Goal: Task Accomplishment & Management: Use online tool/utility

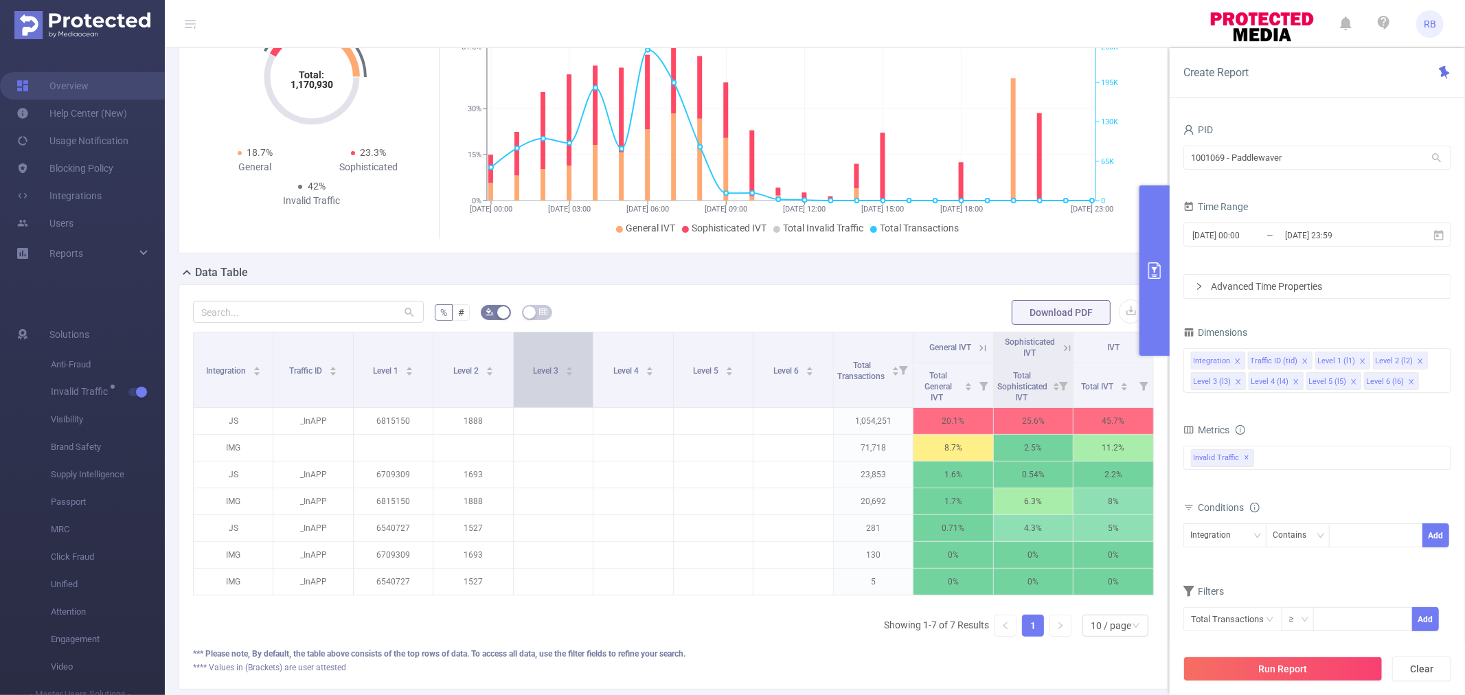
scroll to position [76, 0]
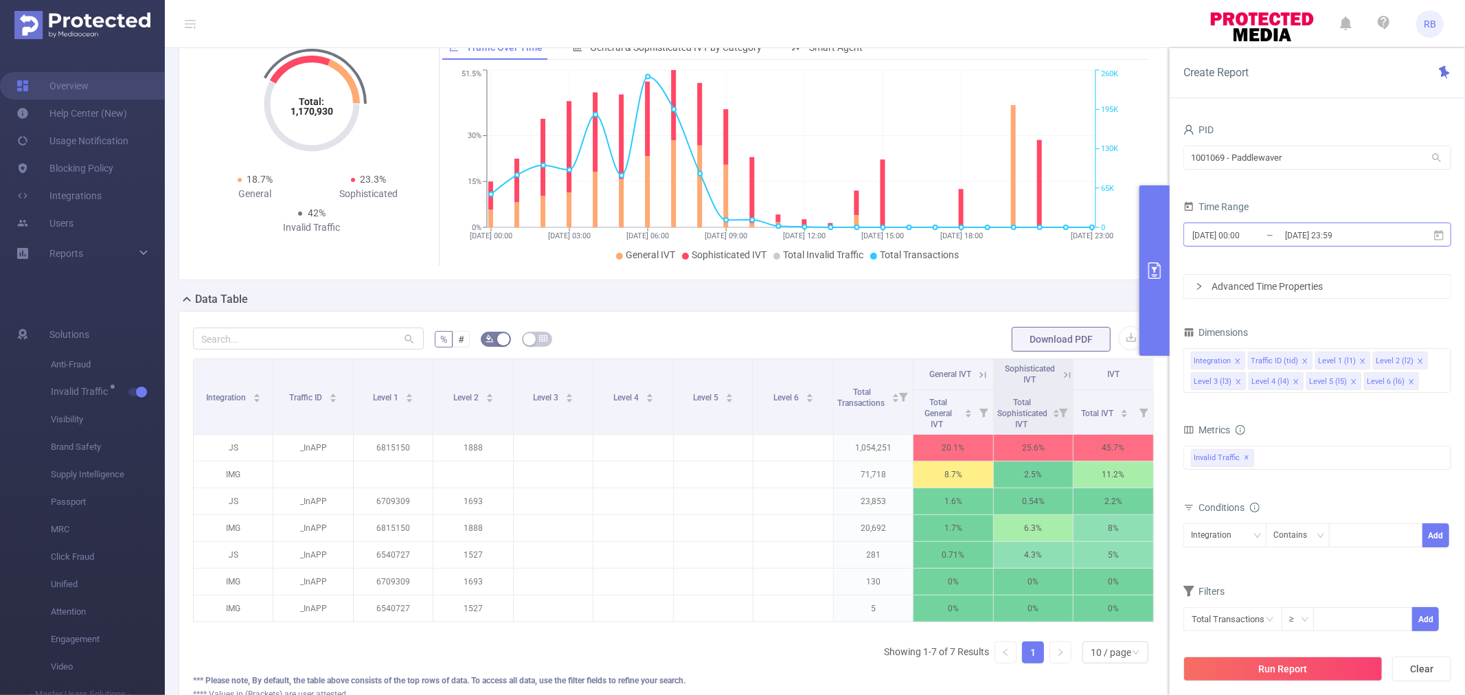
click at [1296, 228] on input "2025-08-06 23:59" at bounding box center [1338, 235] width 111 height 19
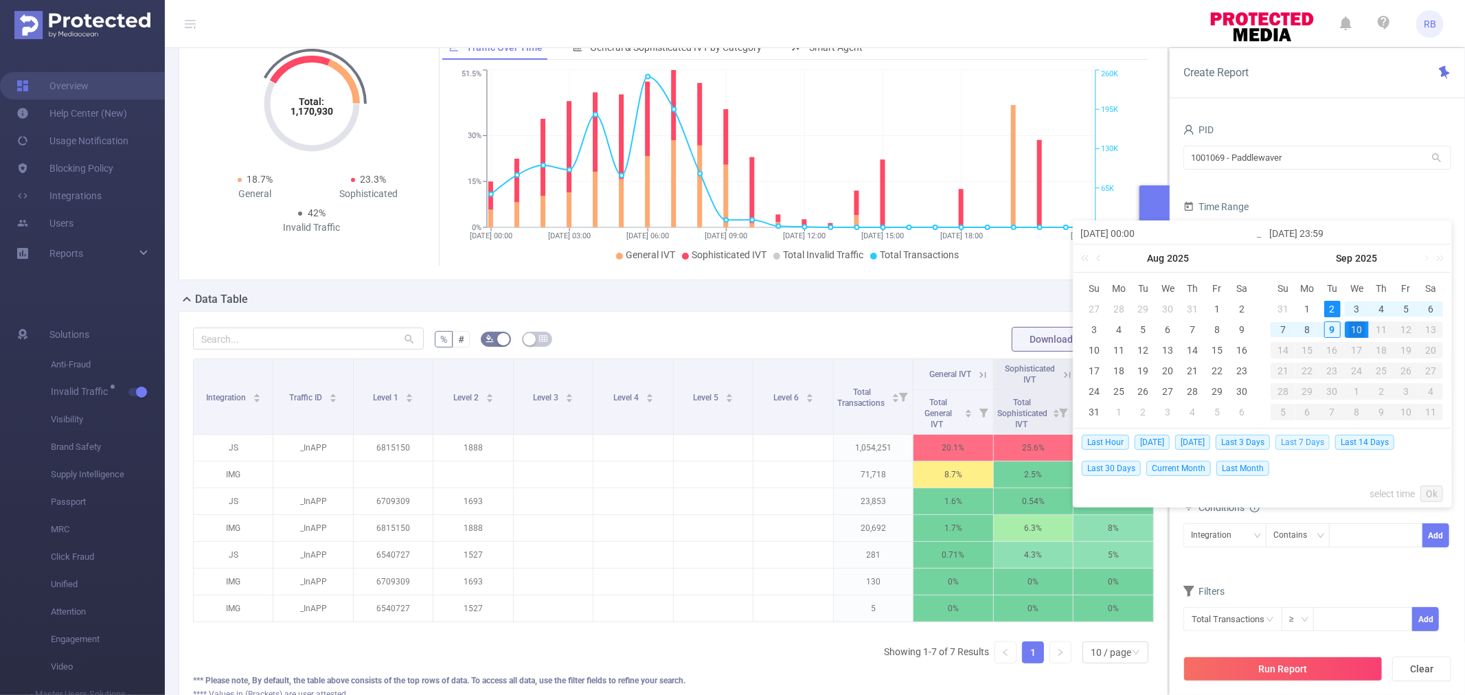
click at [1303, 435] on span "Last 7 Days" at bounding box center [1302, 442] width 54 height 15
type input "2025-09-02 00:00"
type input "[DATE] 23:59"
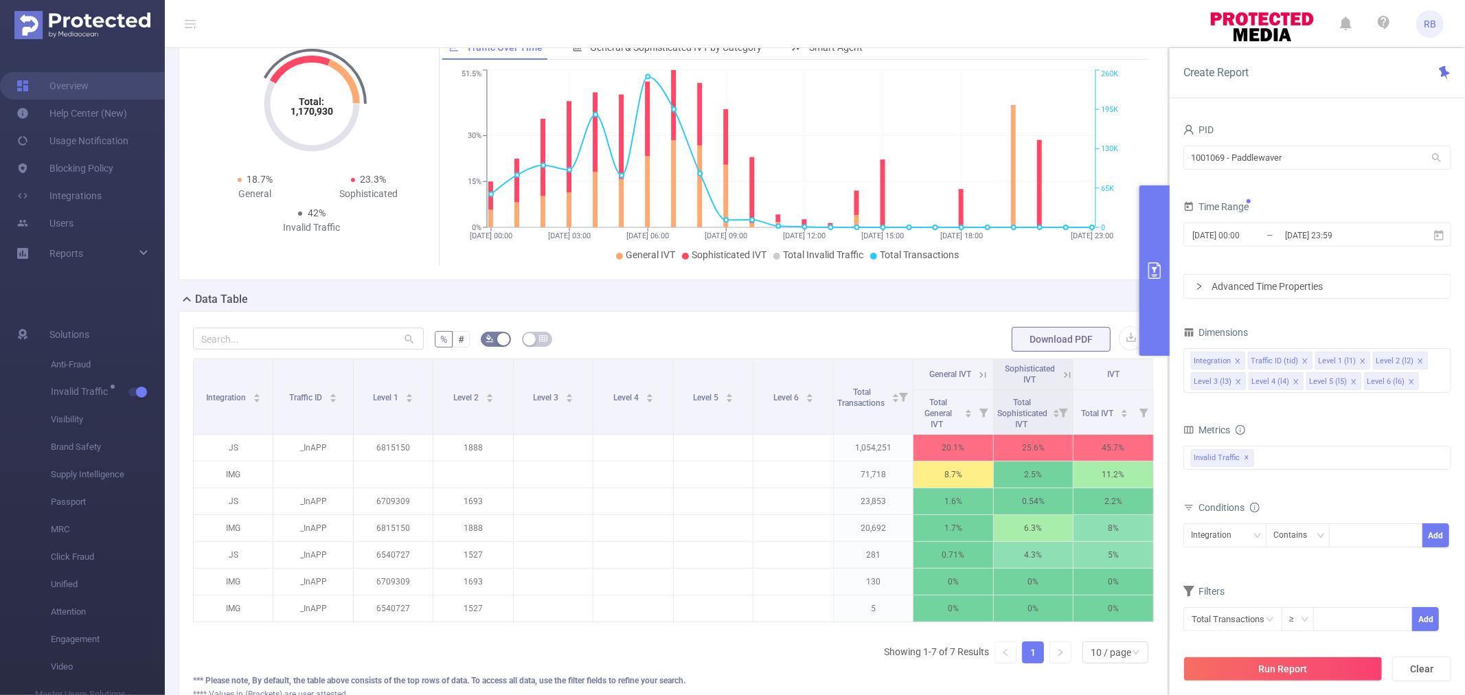
click at [1301, 673] on button "Run Report" at bounding box center [1282, 668] width 199 height 25
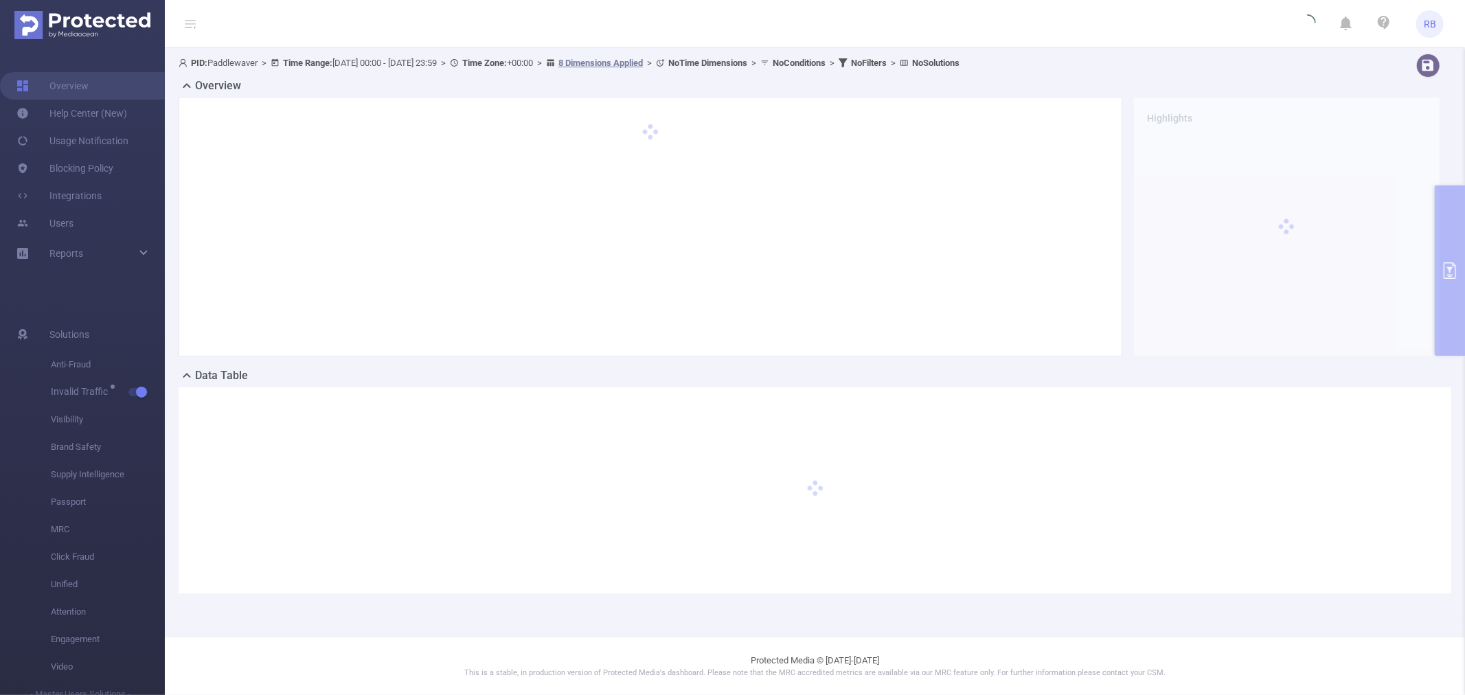
scroll to position [0, 0]
click at [248, 58] on span "PID: Paddlewaver > Time Range: 2025-09-02 00:00 - 2025-09-09 23:59 > Time Zone:…" at bounding box center [569, 63] width 781 height 10
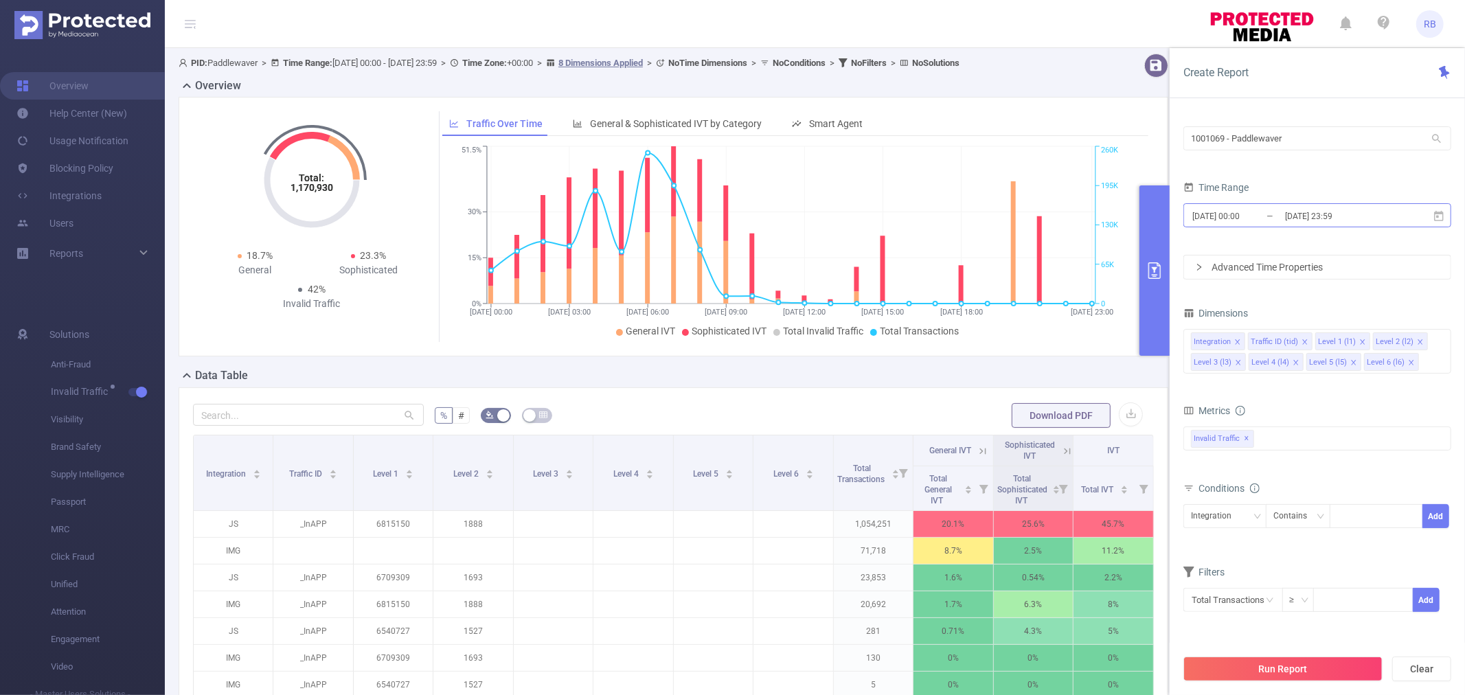
click at [1251, 221] on input "[DATE] 00:00" at bounding box center [1246, 216] width 111 height 19
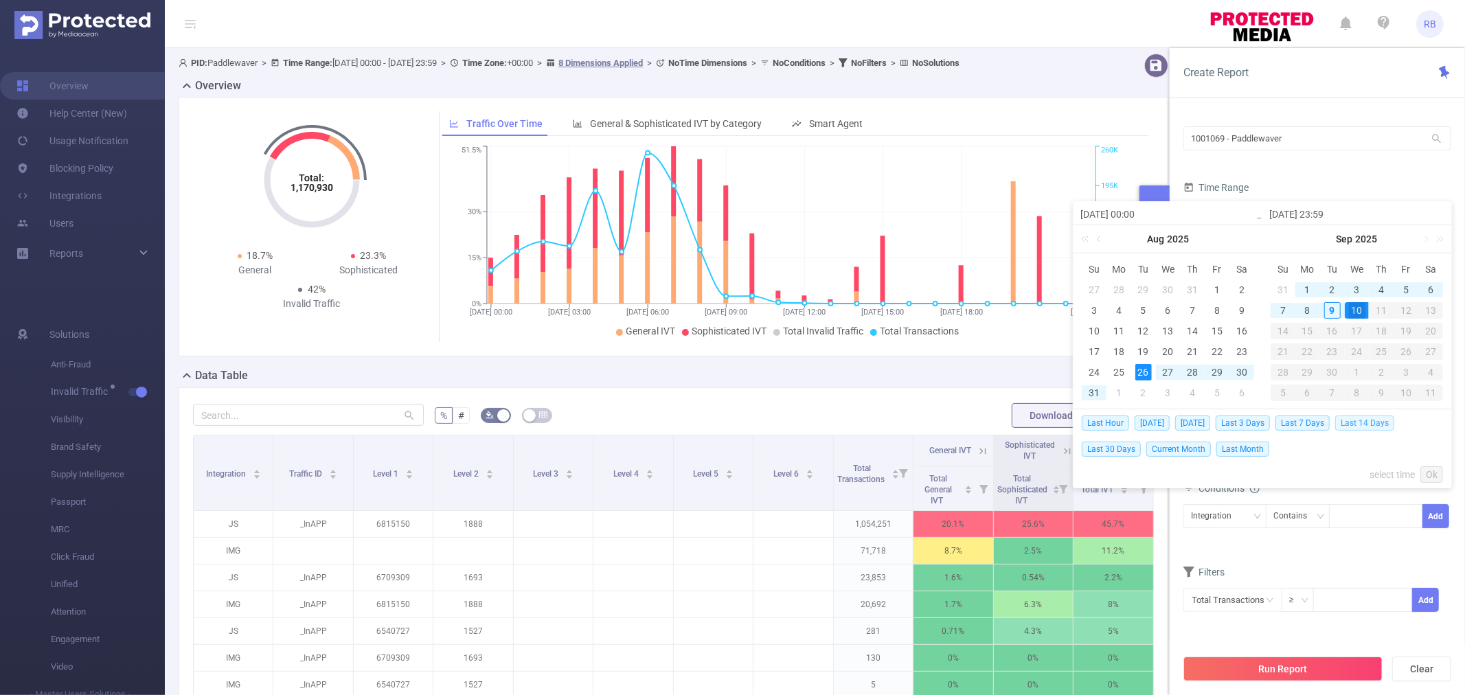
click at [1357, 422] on span "Last 14 Days" at bounding box center [1364, 422] width 59 height 15
type input "2025-08-26 00:00"
type input "[DATE] 23:59"
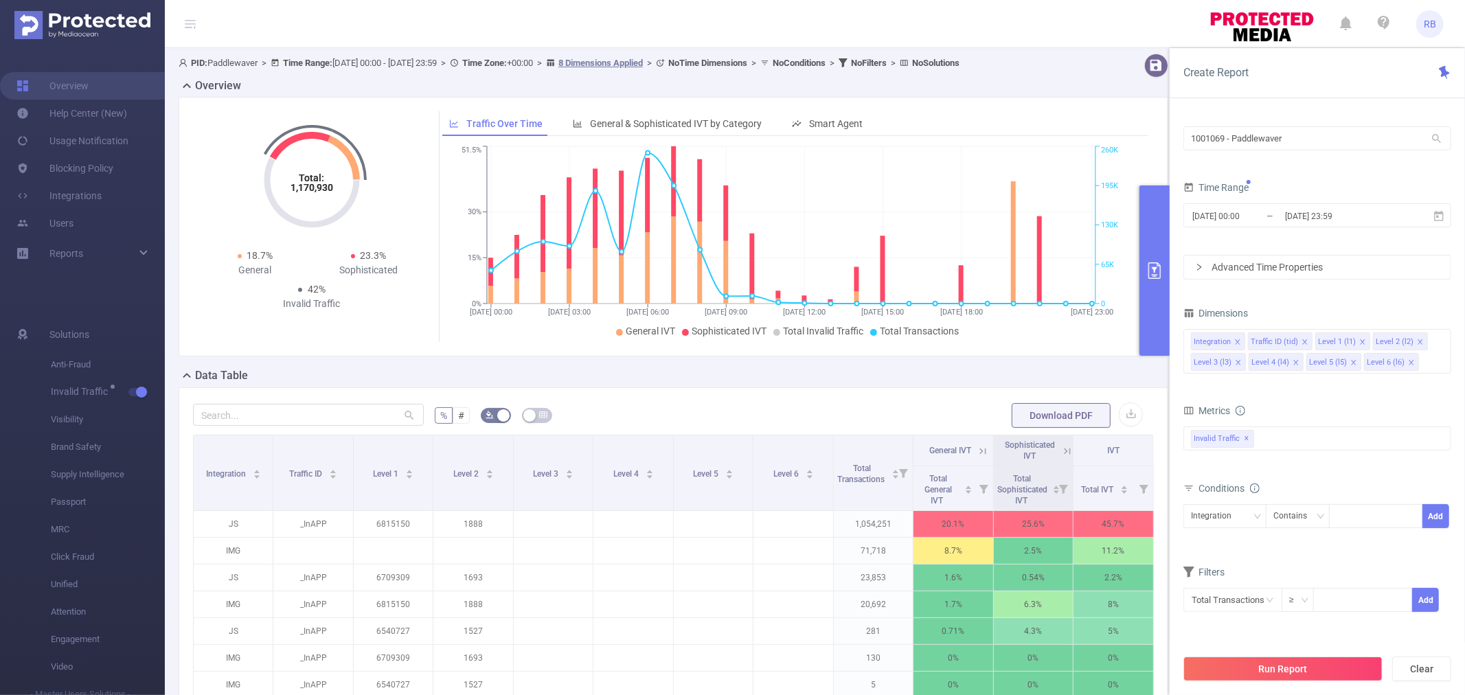
click at [1302, 667] on button "Run Report" at bounding box center [1282, 668] width 199 height 25
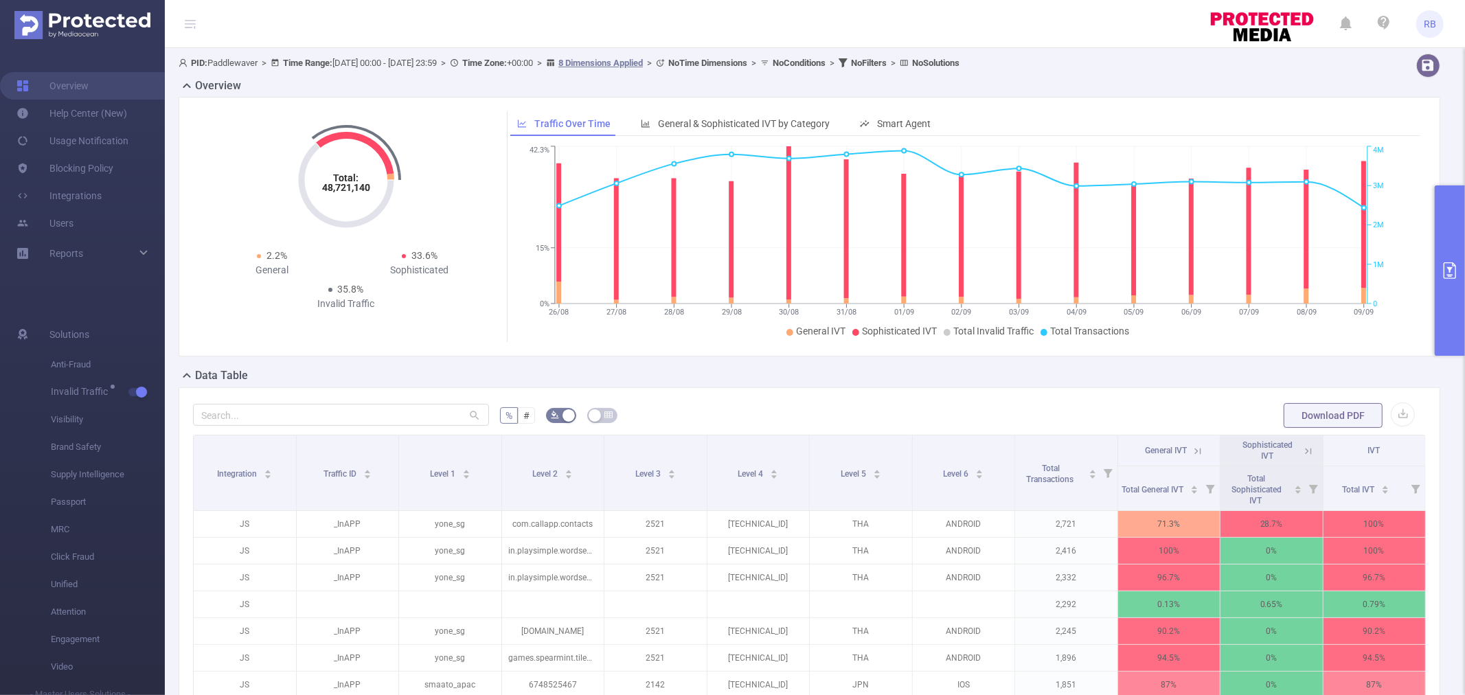
click at [1447, 249] on button "primary" at bounding box center [1449, 270] width 30 height 170
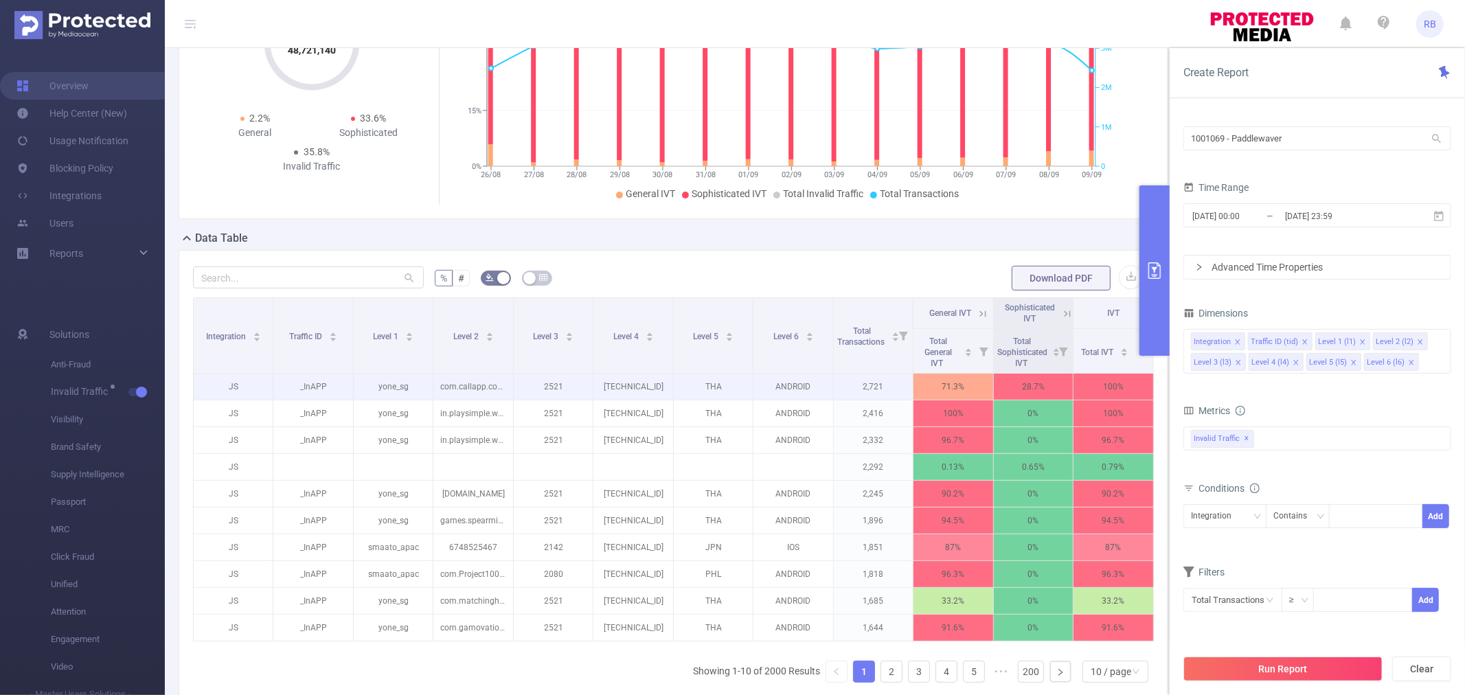
scroll to position [277, 0]
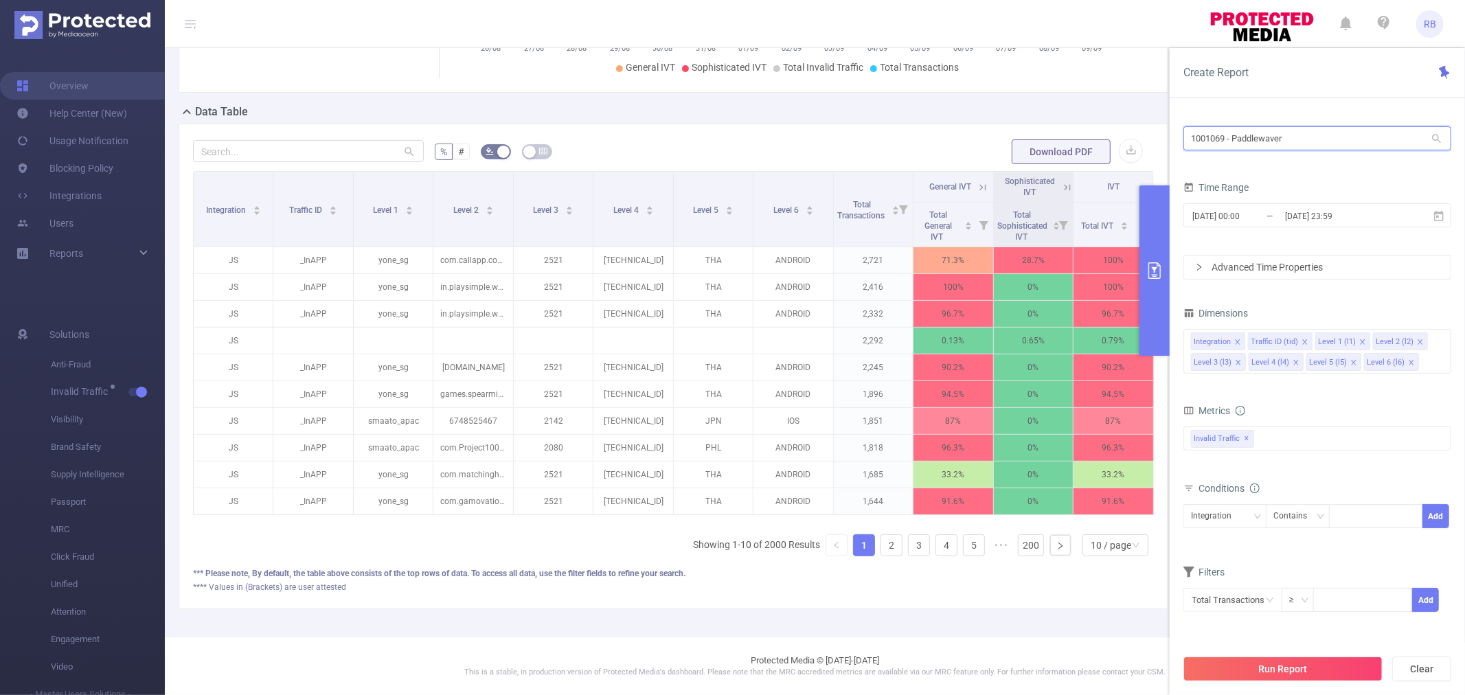
click at [1344, 139] on input "1001069 - Paddlewaver" at bounding box center [1317, 138] width 268 height 24
click at [1291, 139] on input "1001069 - Paddlewaver" at bounding box center [1317, 138] width 268 height 24
drag, startPoint x: 1307, startPoint y: 139, endPoint x: 1108, endPoint y: 141, distance: 199.8
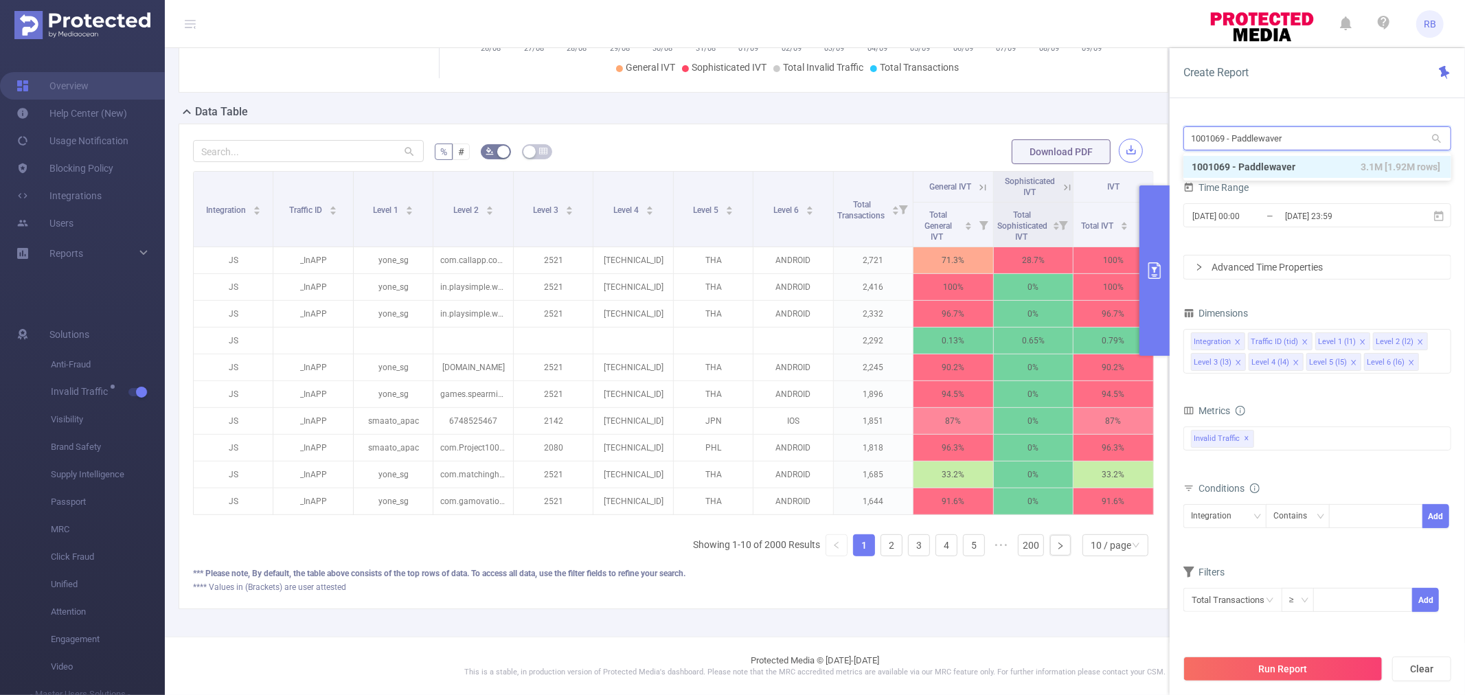
click at [1113, 141] on section "PID: Paddlewaver > Time Range: 2025-08-26 00:00 - 2025-09-09 23:59 > Time Zone:…" at bounding box center [815, 210] width 1300 height 852
click at [1240, 141] on input "1001069 - Paddlewaver" at bounding box center [1317, 138] width 268 height 24
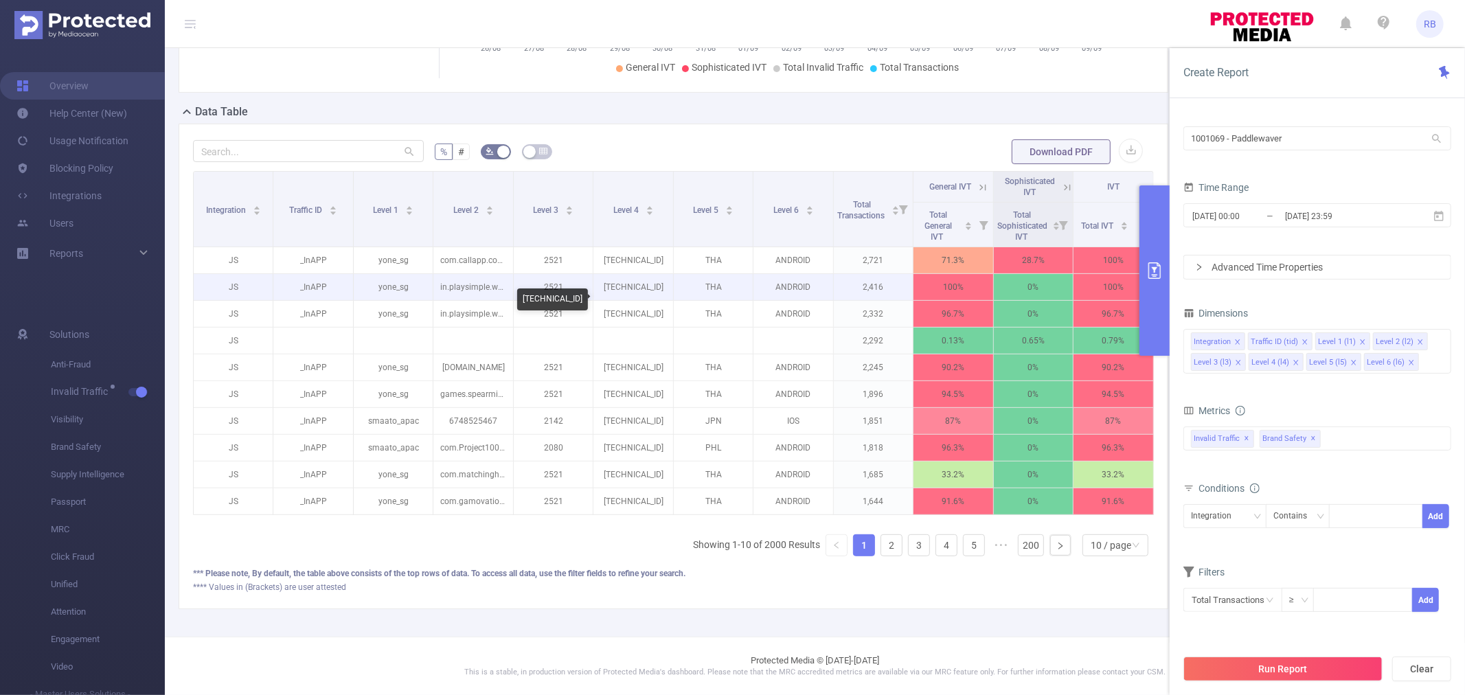
click at [616, 277] on p "184.22.105.189" at bounding box center [632, 287] width 79 height 26
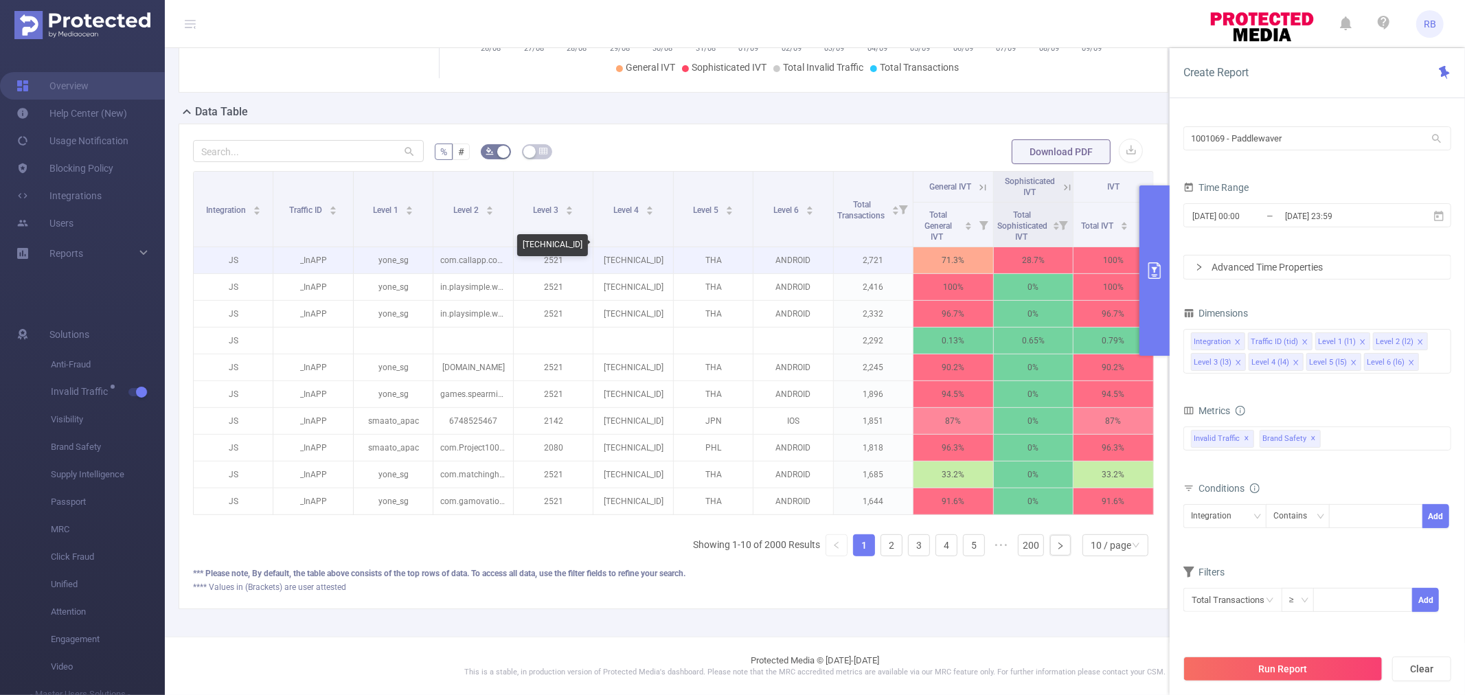
click at [643, 247] on p "114.131.2.146" at bounding box center [632, 260] width 79 height 26
click at [634, 247] on p "114.131.2.146" at bounding box center [632, 260] width 79 height 26
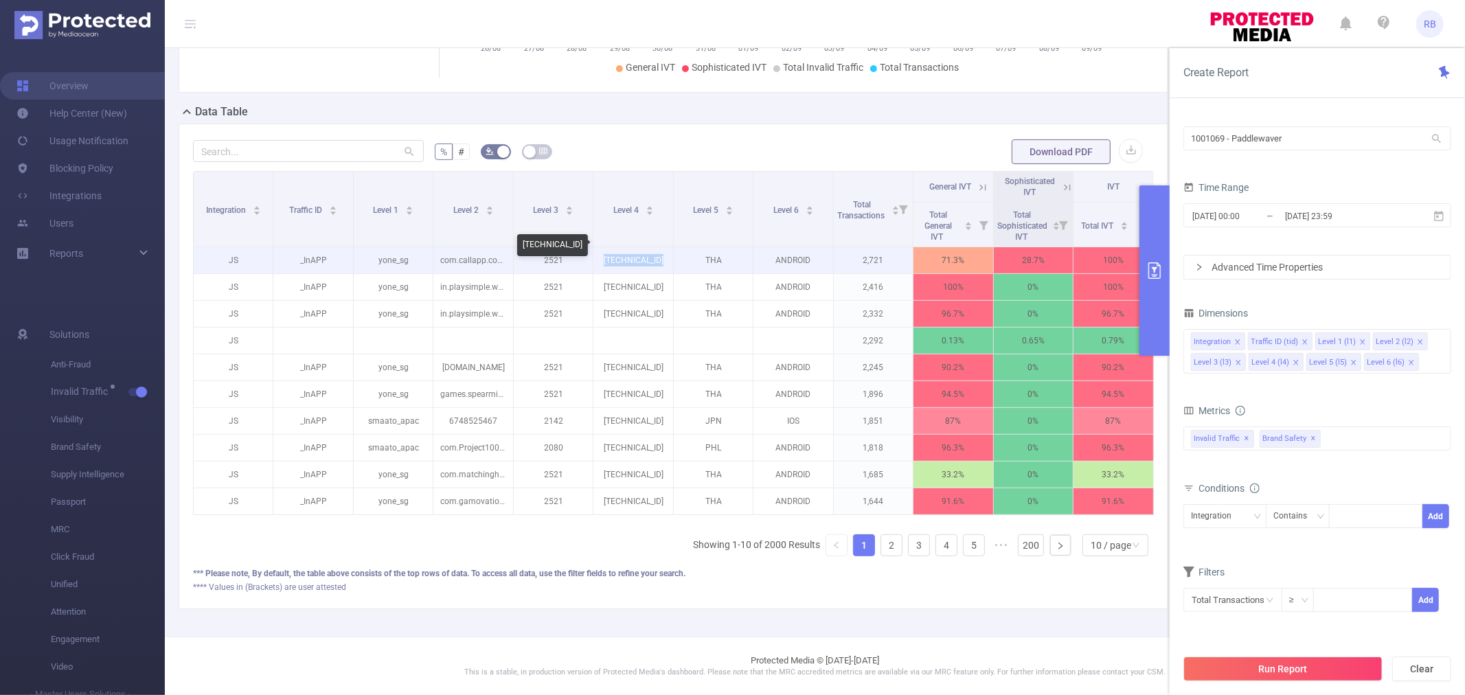
click at [634, 247] on p "114.131.2.146" at bounding box center [632, 260] width 79 height 26
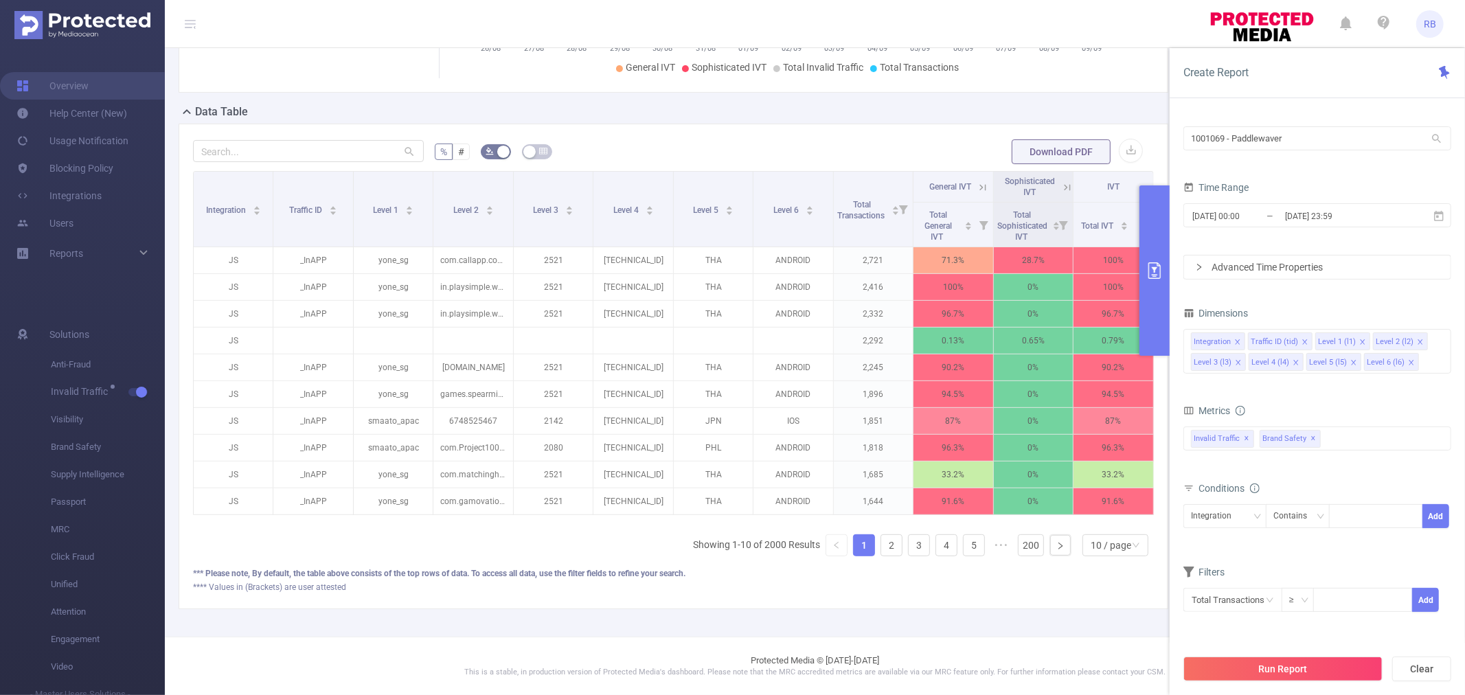
click at [644, 618] on div "PID: Paddlewaver > Time Range: 2025-08-26 00:00 - 2025-09-09 23:59 > Time Zone:…" at bounding box center [679, 210] width 1028 height 852
click at [1246, 139] on input "1001069 - Paddlewaver" at bounding box center [1317, 138] width 268 height 24
